Goal: Information Seeking & Learning: Learn about a topic

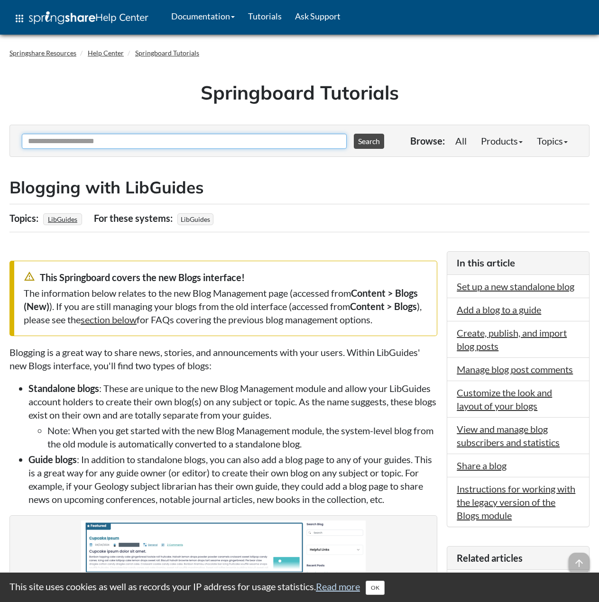
click at [127, 139] on input "Ask Another Question" at bounding box center [184, 141] width 325 height 15
type input "**********"
click at [354, 134] on button "Search" at bounding box center [369, 141] width 30 height 15
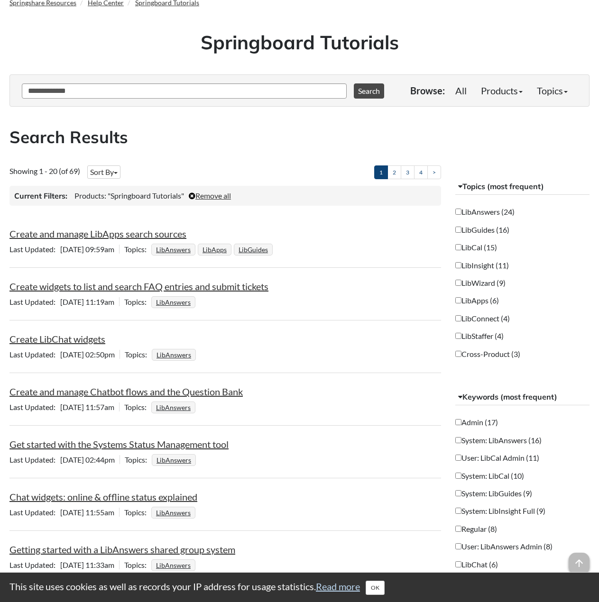
scroll to position [95, 0]
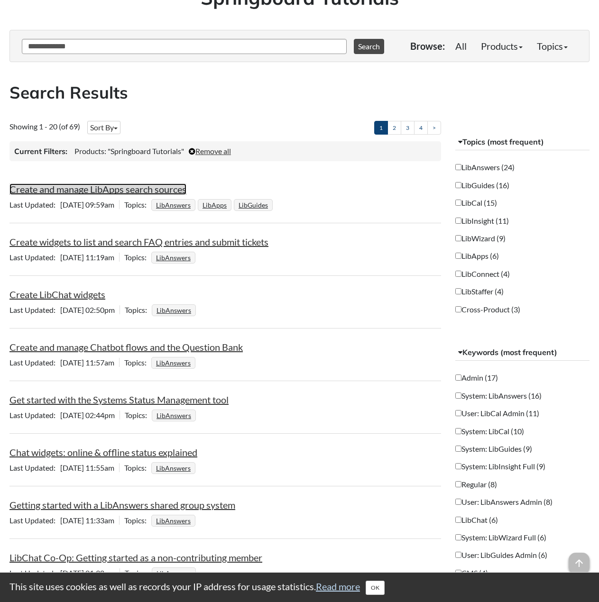
click at [74, 186] on link "Create and manage LibApps search sources" at bounding box center [97, 189] width 177 height 11
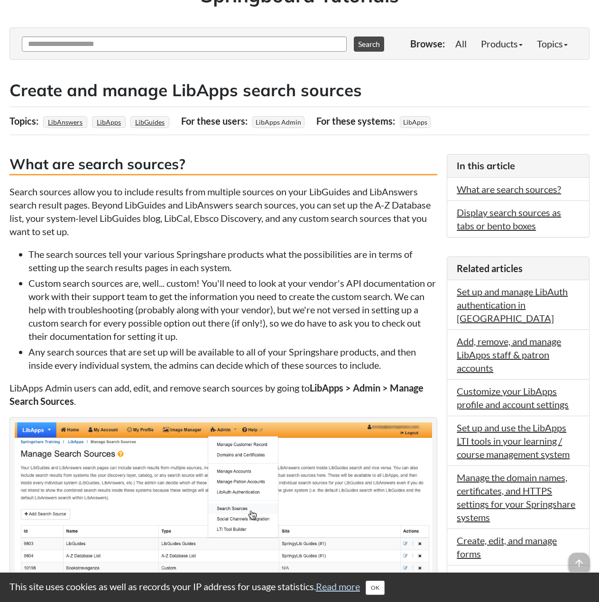
scroll to position [95, 0]
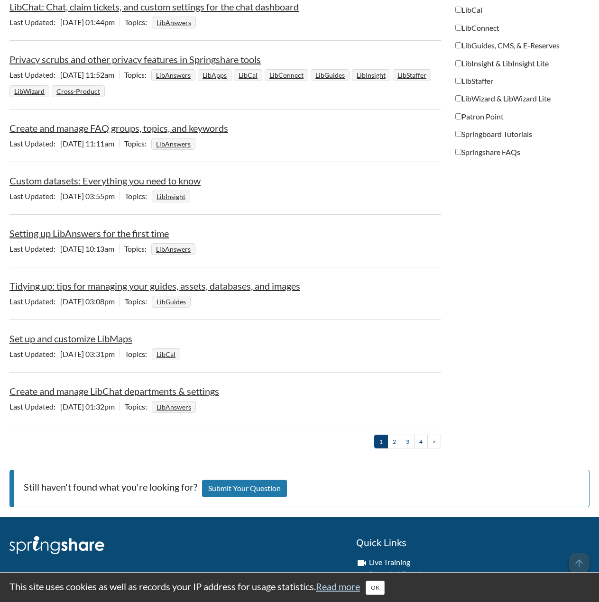
scroll to position [972, 0]
